Goal: Task Accomplishment & Management: Manage account settings

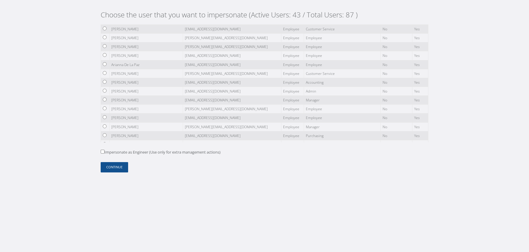
scroll to position [111, 0]
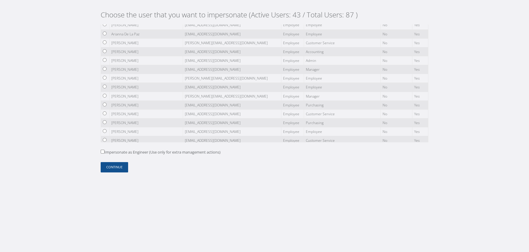
click at [114, 150] on label "Impersonate as Engineer (Use only for extra management actions)" at bounding box center [161, 153] width 120 height 6
click at [104, 150] on input "Impersonate as Engineer (Use only for extra management actions)" at bounding box center [103, 152] width 4 height 4
checkbox input "true"
click at [116, 171] on button "Continue" at bounding box center [114, 167] width 27 height 10
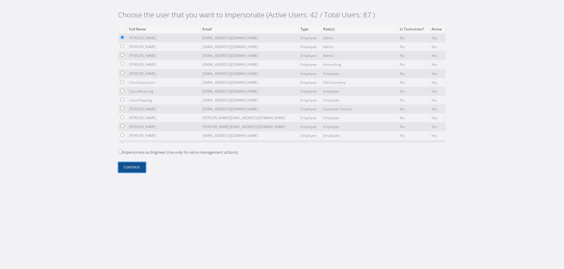
click at [134, 168] on button "Continue" at bounding box center [131, 167] width 27 height 10
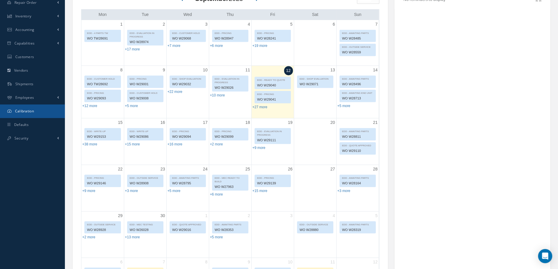
scroll to position [78, 0]
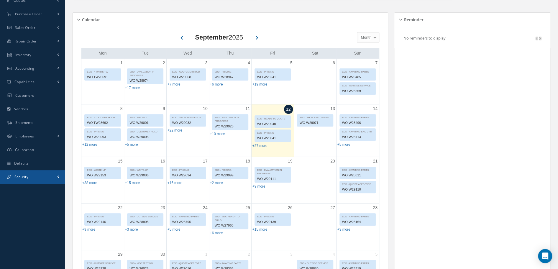
click at [49, 173] on link "Security" at bounding box center [32, 177] width 65 height 14
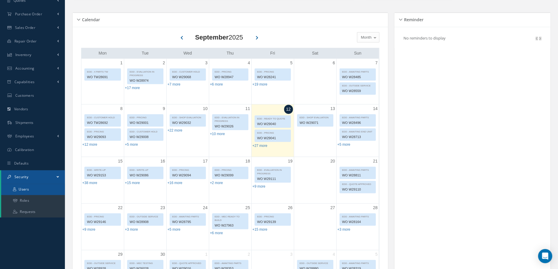
click at [44, 191] on link "Users" at bounding box center [33, 189] width 64 height 11
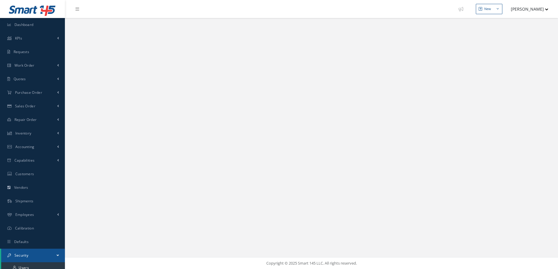
select select "25"
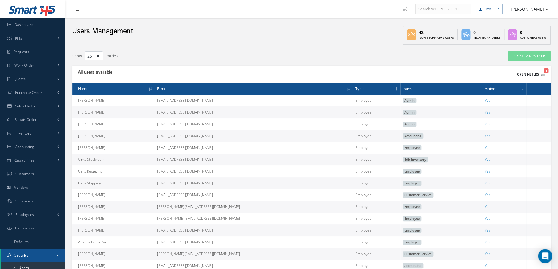
click at [531, 74] on button "Open Filters 1" at bounding box center [528, 75] width 33 height 10
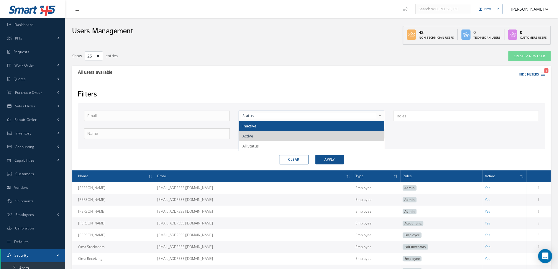
click at [255, 127] on span "Inactive" at bounding box center [250, 125] width 14 height 5
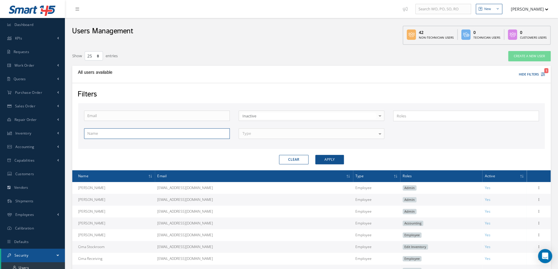
click at [135, 138] on input "text" at bounding box center [157, 133] width 146 height 11
type input "adrian"
click at [315, 155] on button "Apply" at bounding box center [329, 159] width 29 height 9
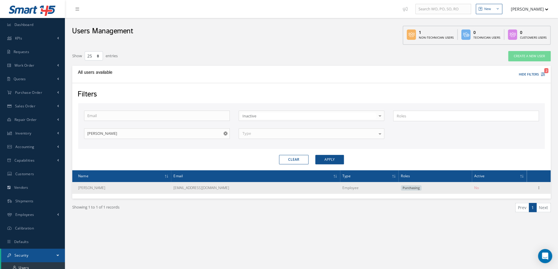
drag, startPoint x: 178, startPoint y: 188, endPoint x: 221, endPoint y: 189, distance: 42.8
click at [221, 189] on td "[EMAIL_ADDRESS][DOMAIN_NAME]" at bounding box center [255, 188] width 169 height 12
copy td "[EMAIL_ADDRESS][DOMAIN_NAME]"
click at [226, 190] on td "[EMAIL_ADDRESS][DOMAIN_NAME]" at bounding box center [255, 188] width 169 height 12
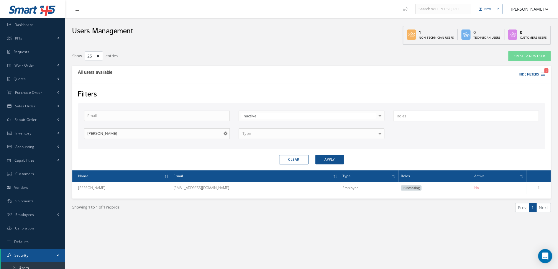
click at [299, 162] on button "Clear" at bounding box center [294, 159] width 30 height 9
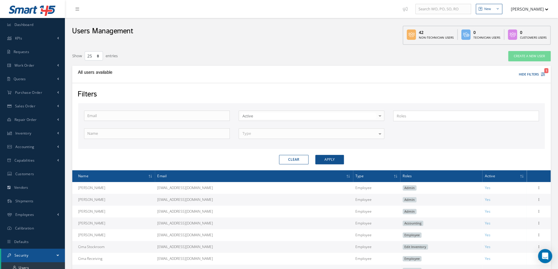
click at [537, 15] on ul "New New Work Order New Purchase Order New Customer Quote New Sales Order New Re…" at bounding box center [481, 9] width 163 height 18
click at [538, 11] on button "[PERSON_NAME]" at bounding box center [526, 9] width 43 height 12
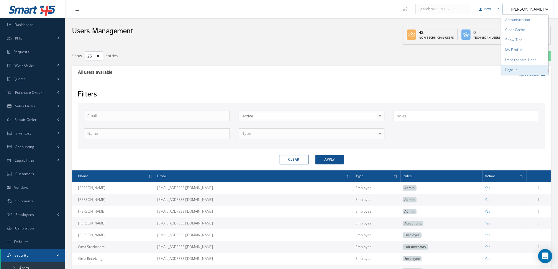
click at [514, 72] on link "Logout" at bounding box center [524, 70] width 47 height 10
